Goal: Information Seeking & Learning: Learn about a topic

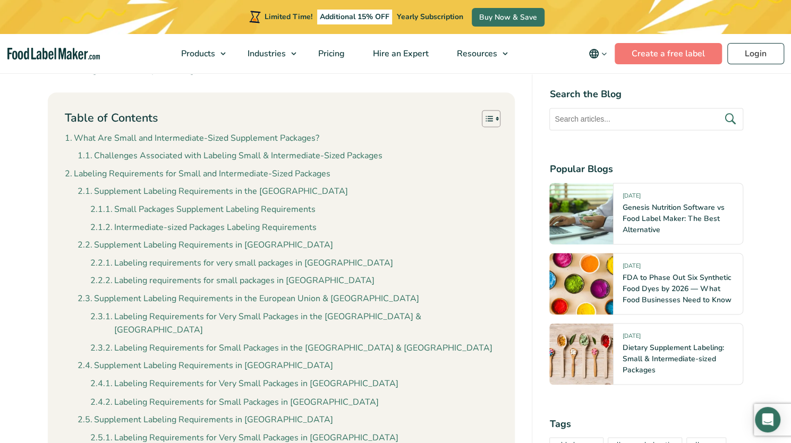
scroll to position [784, 0]
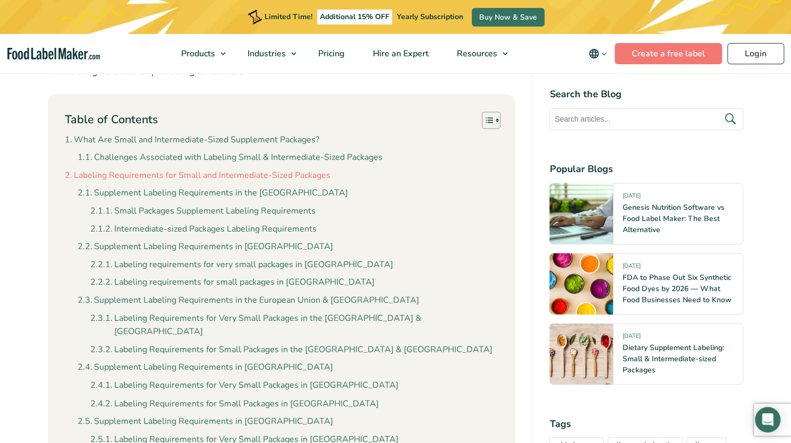
click at [230, 169] on link "Labeling Requirements for Small and Intermediate-Sized Packages" at bounding box center [198, 176] width 266 height 14
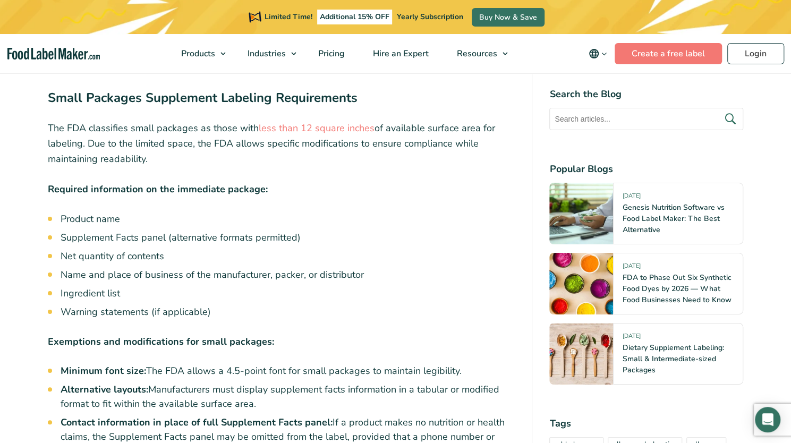
scroll to position [2284, 0]
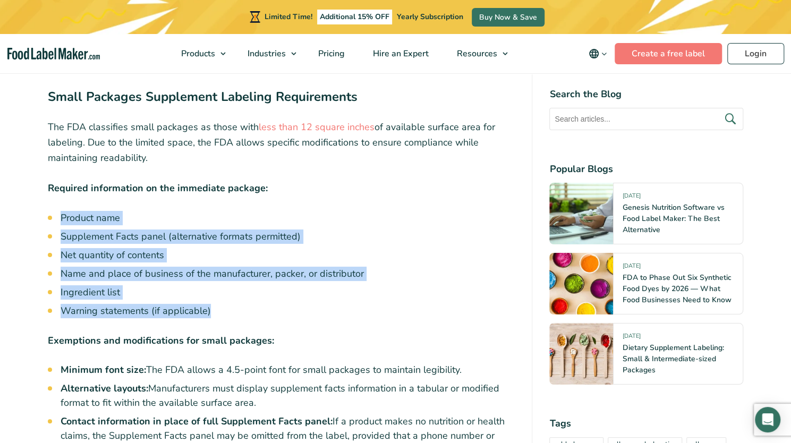
drag, startPoint x: 229, startPoint y: 291, endPoint x: 58, endPoint y: 200, distance: 193.5
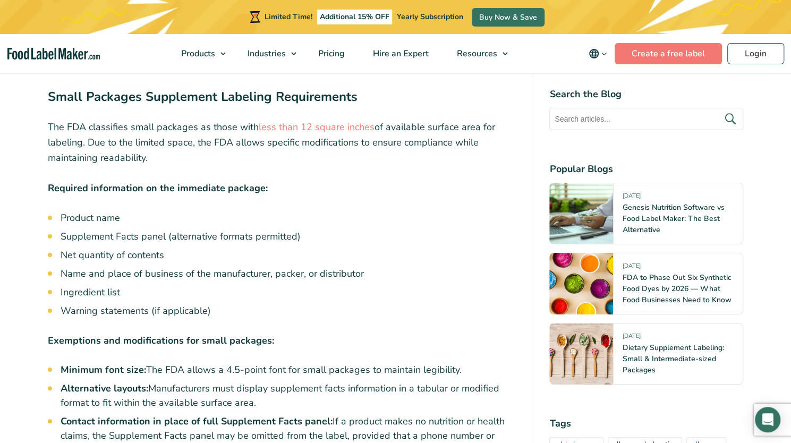
click at [105, 182] on strong "Required information on the immediate package:" at bounding box center [158, 188] width 220 height 13
click at [442, 267] on li "Name and place of business of the manufacturer, packer, or distributor" at bounding box center [288, 274] width 455 height 14
drag, startPoint x: 460, startPoint y: 246, endPoint x: 586, endPoint y: 242, distance: 126.0
click at [460, 248] on li "Net quantity of contents" at bounding box center [288, 255] width 455 height 14
click at [591, 243] on img at bounding box center [581, 214] width 64 height 62
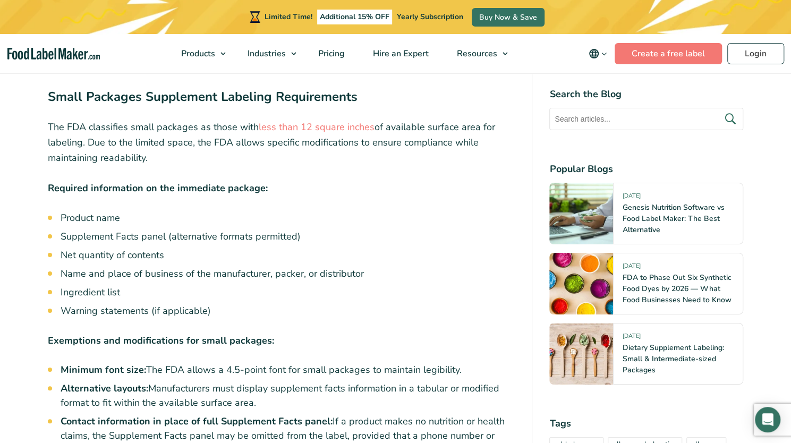
click at [589, 242] on img at bounding box center [581, 214] width 64 height 62
click at [579, 238] on img at bounding box center [581, 214] width 64 height 62
click at [586, 242] on img at bounding box center [581, 214] width 64 height 62
